Goal: Navigation & Orientation: Go to known website

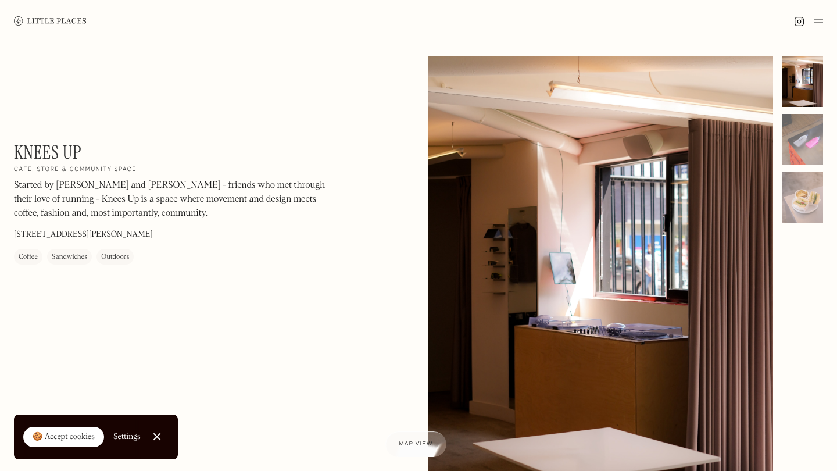
click at [41, 19] on img at bounding box center [50, 20] width 73 height 9
click at [808, 155] on div at bounding box center [803, 139] width 41 height 51
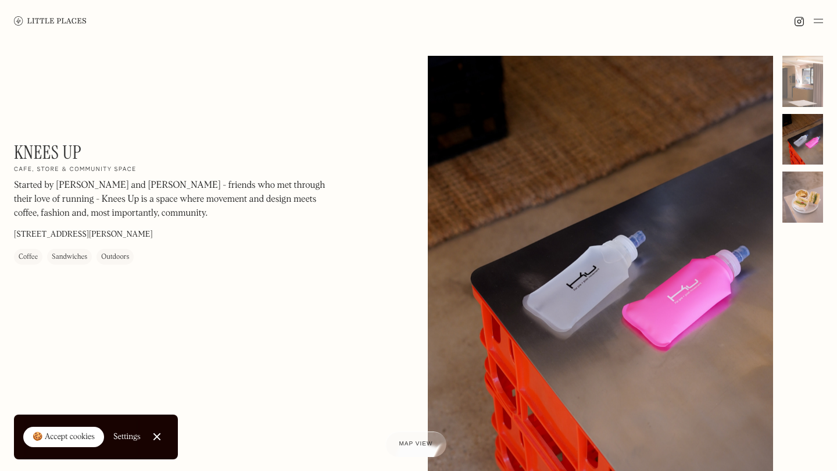
click at [808, 199] on div at bounding box center [803, 197] width 41 height 51
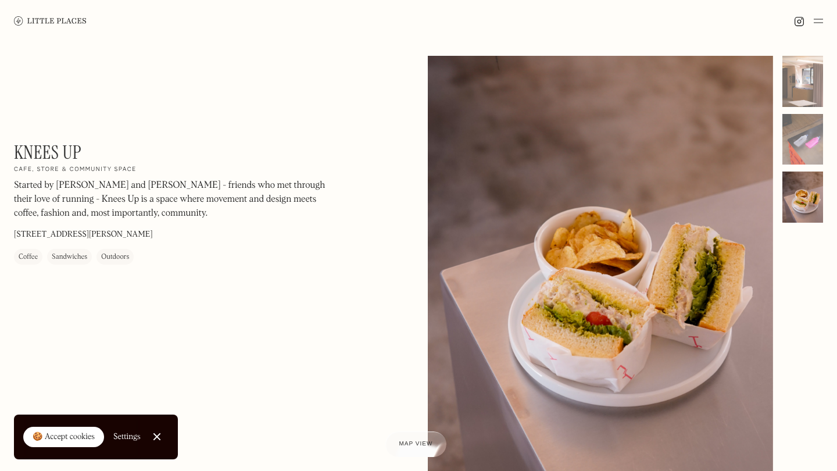
click at [800, 23] on img at bounding box center [799, 21] width 10 height 10
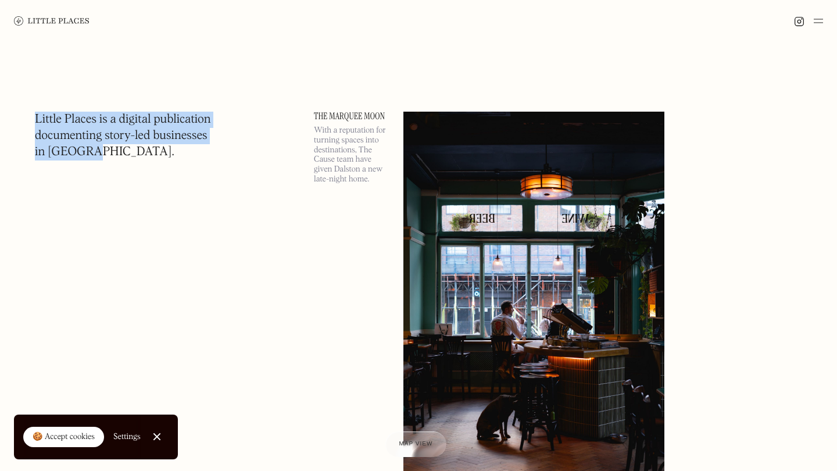
drag, startPoint x: 38, startPoint y: 115, endPoint x: 116, endPoint y: 159, distance: 89.1
click at [116, 159] on h1 "Little Places is a digital publication documenting story-led businesses in Lond…" at bounding box center [123, 136] width 176 height 49
drag, startPoint x: 142, startPoint y: 159, endPoint x: 99, endPoint y: 99, distance: 73.8
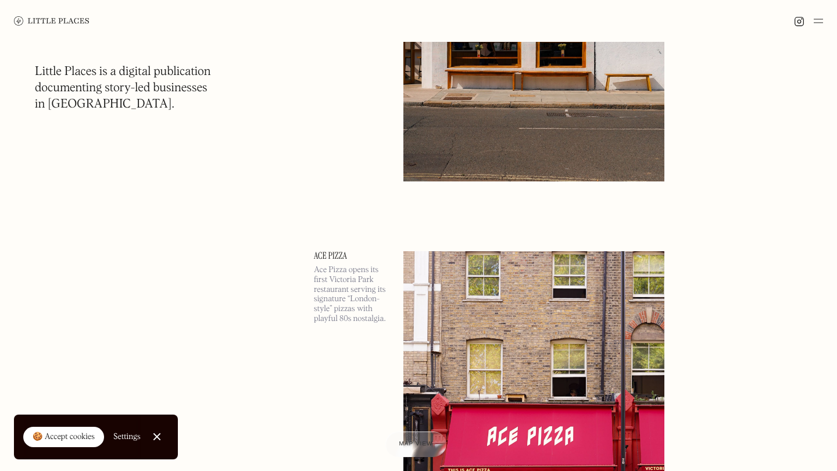
scroll to position [4431, 0]
